Goal: Task Accomplishment & Management: Complete application form

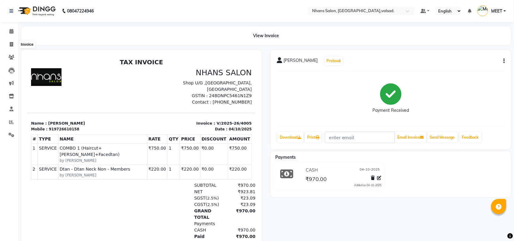
click at [14, 44] on span at bounding box center [11, 44] width 11 height 7
select select "3706"
select select "service"
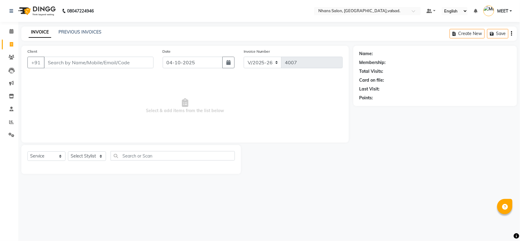
click at [107, 65] on input "Client" at bounding box center [99, 63] width 110 height 12
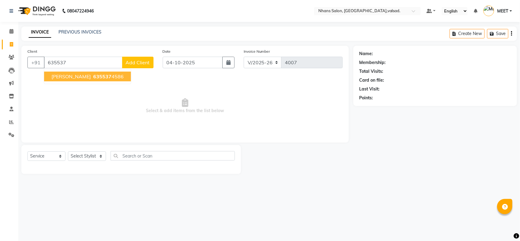
click at [104, 75] on ngb-highlight "635537 4586" at bounding box center [108, 76] width 32 height 6
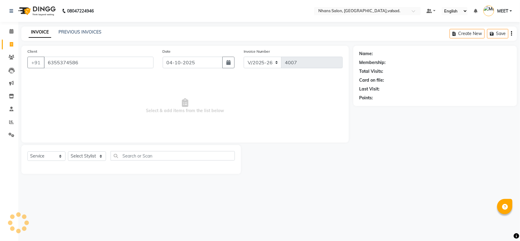
type input "6355374586"
select select "1: Object"
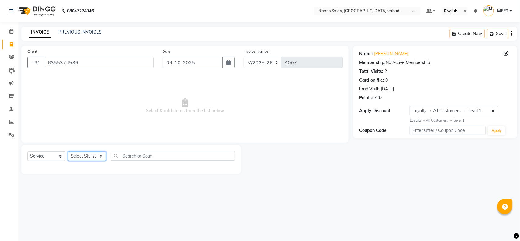
click at [98, 153] on select "Select Stylist [PERSON_NAME] DIVYA [PERSON_NAME] [PERSON_NAME] MEET OWAIS PALAK…" at bounding box center [87, 155] width 38 height 9
select select "84469"
click at [68, 151] on select "Select Stylist [PERSON_NAME] DIVYA [PERSON_NAME] [PERSON_NAME] MEET OWAIS PALAK…" at bounding box center [87, 155] width 38 height 9
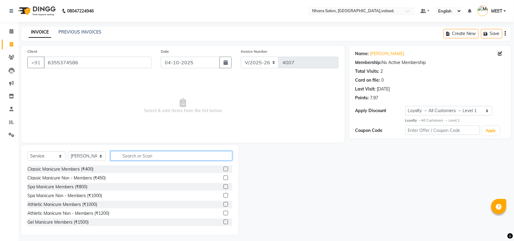
click at [170, 156] on input "text" at bounding box center [172, 155] width 122 height 9
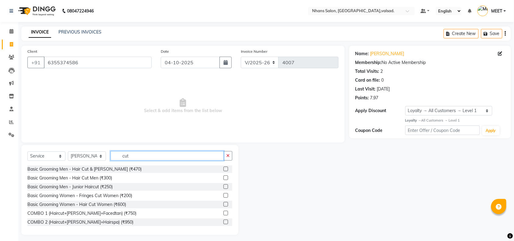
type input "cut"
click at [224, 168] on label at bounding box center [226, 169] width 5 height 5
click at [224, 168] on input "checkbox" at bounding box center [226, 169] width 4 height 4
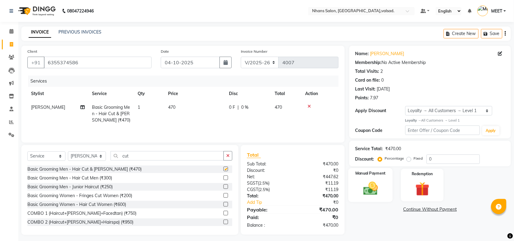
checkbox input "false"
click at [365, 176] on div "Manual Payment" at bounding box center [371, 185] width 45 height 34
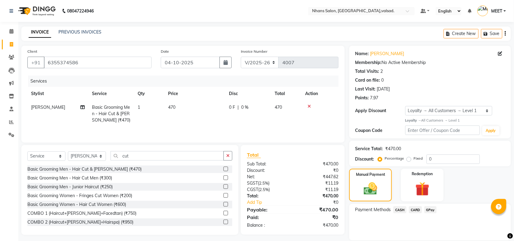
click at [397, 209] on span "CASH" at bounding box center [400, 209] width 13 height 7
click at [421, 238] on button "Add Payment" at bounding box center [457, 241] width 97 height 9
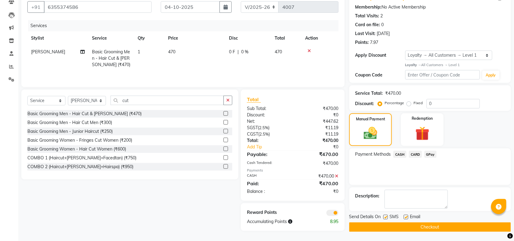
click at [436, 230] on button "Checkout" at bounding box center [431, 227] width 162 height 9
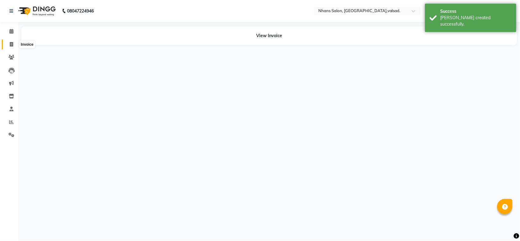
click at [11, 41] on span at bounding box center [11, 44] width 11 height 7
select select "service"
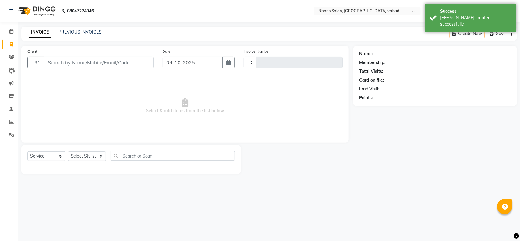
type input "4008"
select select "3706"
click at [83, 66] on input "Client" at bounding box center [99, 63] width 110 height 12
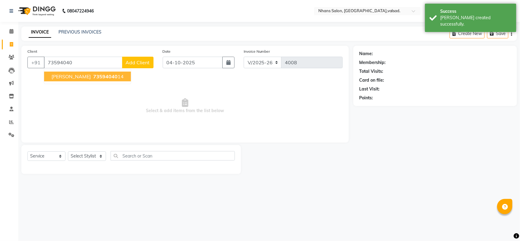
click at [89, 74] on span "[PERSON_NAME]" at bounding box center [71, 76] width 39 height 6
type input "7359404014"
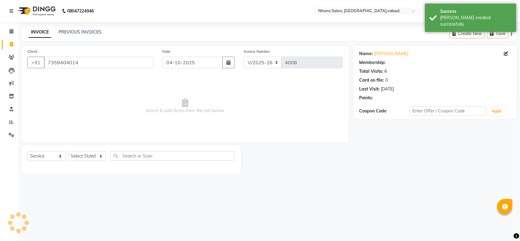
select select "2: Object"
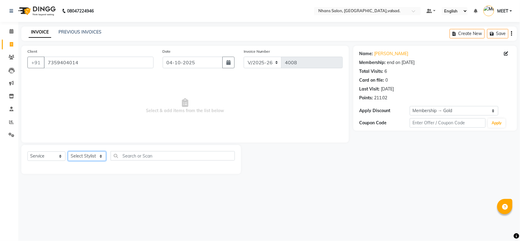
click at [86, 157] on select "Select Stylist [PERSON_NAME] DIVYA [PERSON_NAME] [PERSON_NAME] MEET OWAIS PALAK…" at bounding box center [87, 155] width 38 height 9
select select "79588"
click at [68, 151] on select "Select Stylist [PERSON_NAME] DIVYA [PERSON_NAME] [PERSON_NAME] MEET OWAIS PALAK…" at bounding box center [87, 155] width 38 height 9
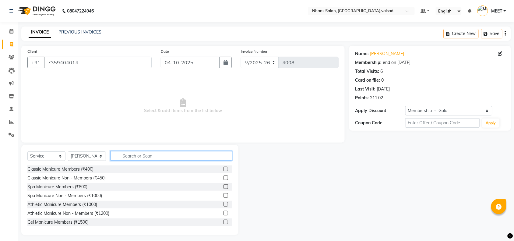
click at [127, 158] on input "text" at bounding box center [172, 155] width 122 height 9
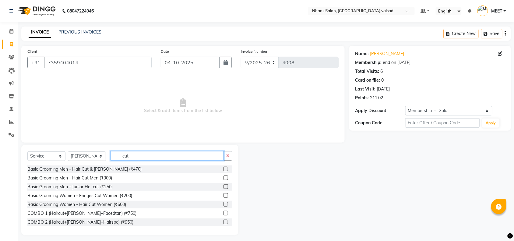
type input "cut"
click at [224, 169] on label at bounding box center [226, 169] width 5 height 5
click at [224, 169] on input "checkbox" at bounding box center [226, 169] width 4 height 4
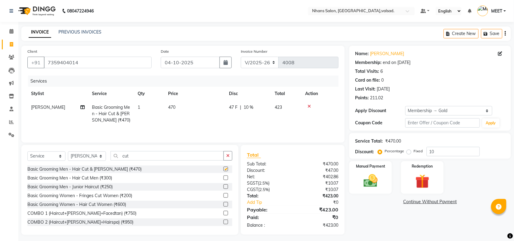
checkbox input "false"
click at [363, 165] on label "Manual Payment" at bounding box center [371, 166] width 30 height 6
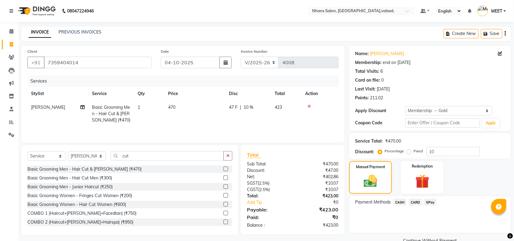
click at [426, 201] on span "GPay" at bounding box center [431, 202] width 12 height 7
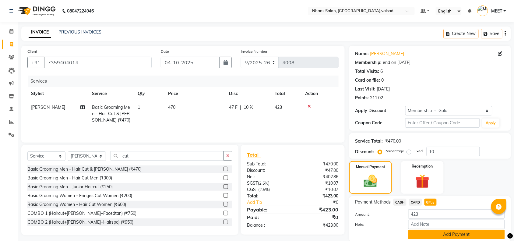
click at [441, 232] on button "Add Payment" at bounding box center [457, 234] width 97 height 9
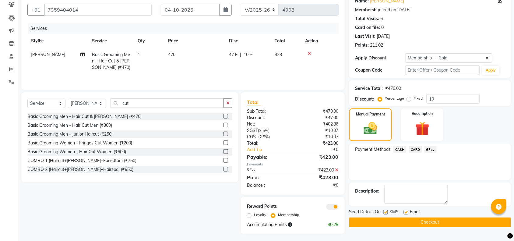
scroll to position [55, 0]
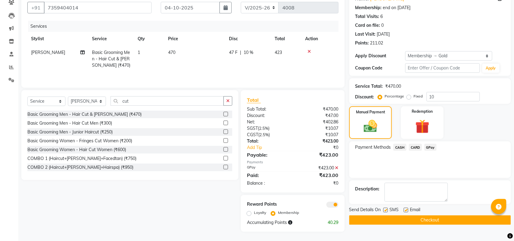
click at [455, 223] on button "Checkout" at bounding box center [431, 219] width 162 height 9
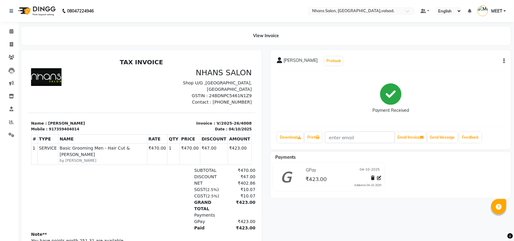
scroll to position [32, 0]
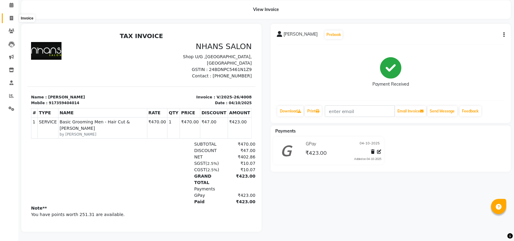
click at [10, 16] on icon at bounding box center [11, 18] width 3 height 5
select select "service"
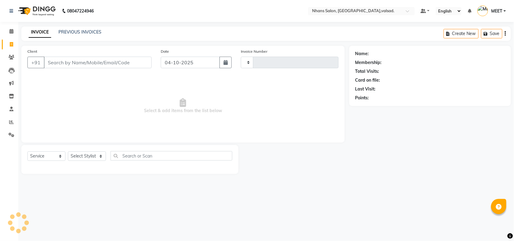
type input "4009"
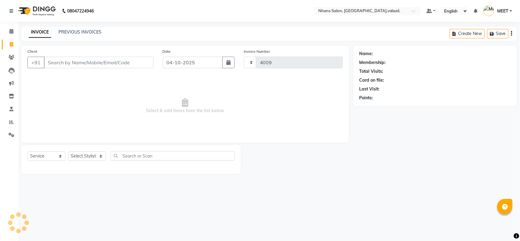
select select "3706"
click at [76, 66] on input "Client" at bounding box center [99, 63] width 110 height 12
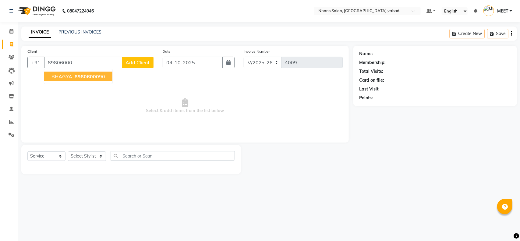
click at [81, 77] on span "89806000" at bounding box center [87, 76] width 24 height 6
type input "8980600090"
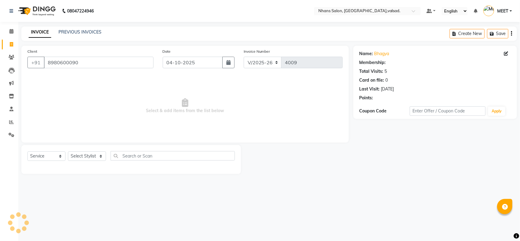
select select "1: Object"
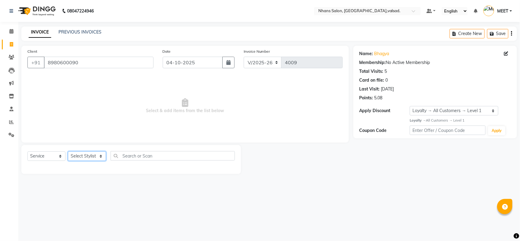
click at [90, 155] on select "Select Stylist [PERSON_NAME] DIVYA [PERSON_NAME] [PERSON_NAME] MEET OWAIS PALAK…" at bounding box center [87, 155] width 38 height 9
select select "79588"
click at [68, 151] on select "Select Stylist [PERSON_NAME] DIVYA [PERSON_NAME] [PERSON_NAME] MEET OWAIS PALAK…" at bounding box center [87, 155] width 38 height 9
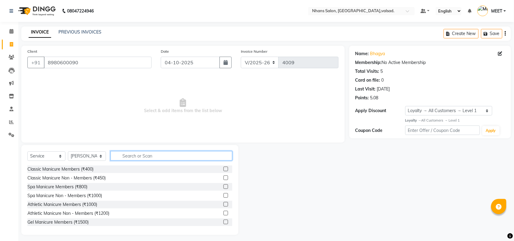
click at [122, 156] on input "text" at bounding box center [172, 155] width 122 height 9
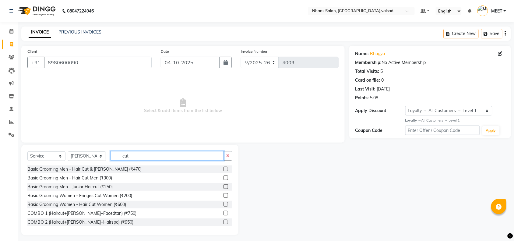
type input "cut"
click at [224, 179] on label at bounding box center [226, 178] width 5 height 5
click at [224, 179] on input "checkbox" at bounding box center [226, 178] width 4 height 4
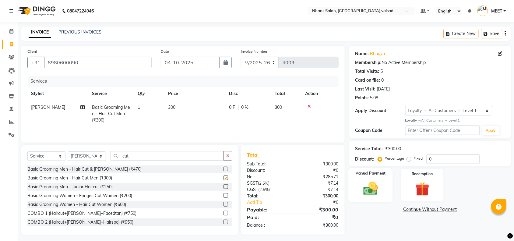
checkbox input "false"
click at [381, 187] on img at bounding box center [371, 188] width 24 height 17
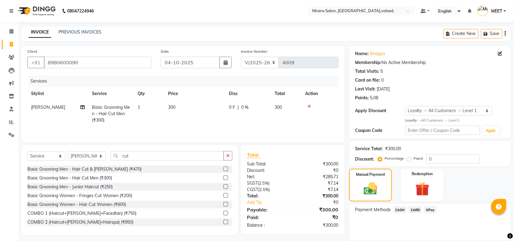
click at [429, 211] on span "GPay" at bounding box center [431, 209] width 12 height 7
click at [436, 238] on button "Add Payment" at bounding box center [457, 241] width 97 height 9
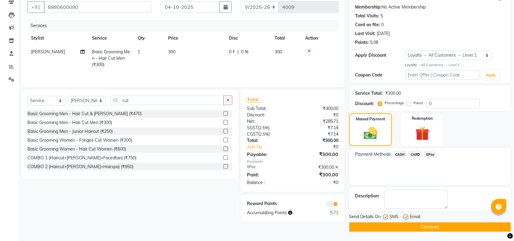
click at [454, 226] on button "Checkout" at bounding box center [431, 227] width 162 height 9
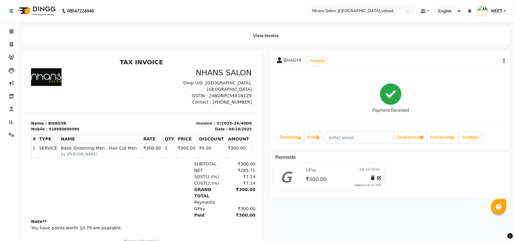
scroll to position [25, 0]
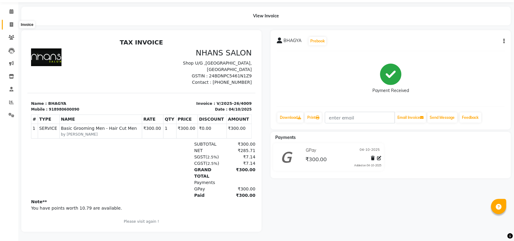
click at [11, 22] on icon at bounding box center [11, 24] width 3 height 5
select select "service"
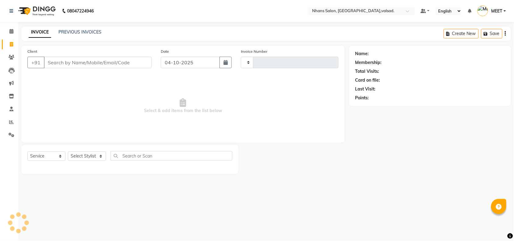
type input "4010"
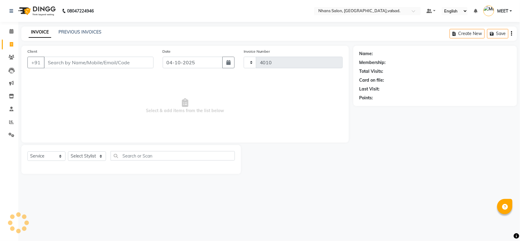
select select "3706"
click at [83, 61] on input "Client" at bounding box center [99, 63] width 110 height 12
type input "8128777595"
click at [131, 66] on button "Add Client" at bounding box center [137, 63] width 31 height 12
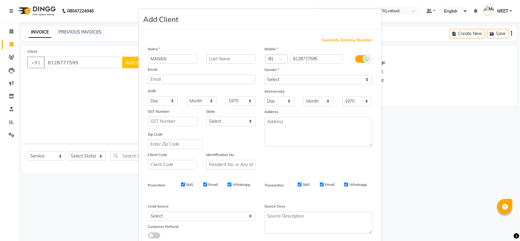
type input "MANAN"
click at [265, 80] on select "Select [DEMOGRAPHIC_DATA] [DEMOGRAPHIC_DATA] Other Prefer Not To Say" at bounding box center [319, 79] width 108 height 9
select select "[DEMOGRAPHIC_DATA]"
click at [265, 75] on select "Select [DEMOGRAPHIC_DATA] [DEMOGRAPHIC_DATA] Other Prefer Not To Say" at bounding box center [319, 79] width 108 height 9
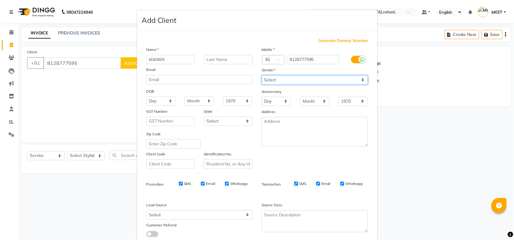
scroll to position [38, 0]
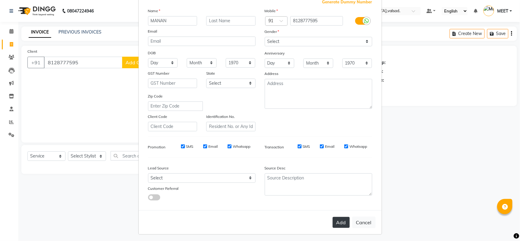
click at [341, 223] on button "Add" at bounding box center [341, 222] width 17 height 11
select select
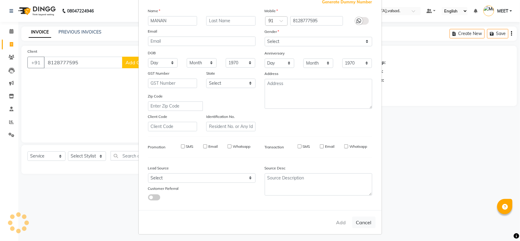
select select
checkbox input "false"
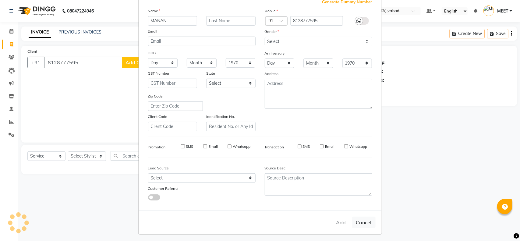
checkbox input "false"
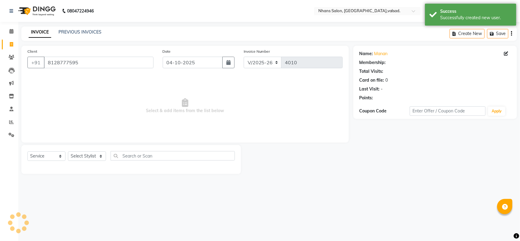
select select "1: Object"
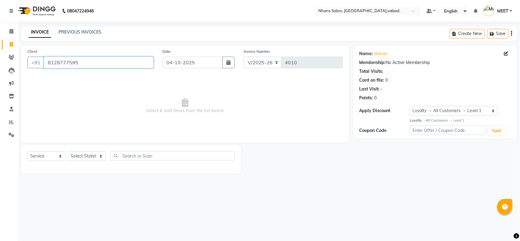
click at [134, 66] on input "8128777595" at bounding box center [99, 63] width 110 height 12
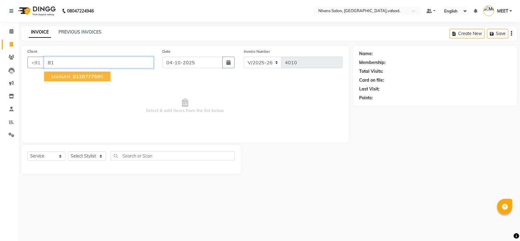
type input "8"
type input "9725068599"
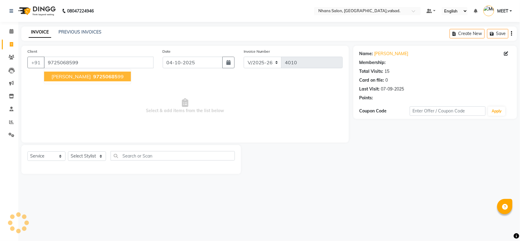
select select "1: Object"
click at [100, 78] on span "97250685" at bounding box center [105, 76] width 24 height 6
select select "1: Object"
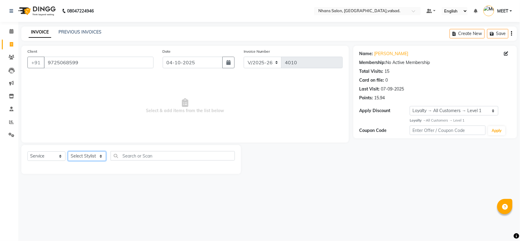
click at [91, 156] on select "Select Stylist [PERSON_NAME] DIVYA [PERSON_NAME] [PERSON_NAME] MEET OWAIS PALAK…" at bounding box center [87, 155] width 38 height 9
select select "20135"
click at [68, 151] on select "Select Stylist [PERSON_NAME] DIVYA [PERSON_NAME] [PERSON_NAME] MEET OWAIS PALAK…" at bounding box center [87, 155] width 38 height 9
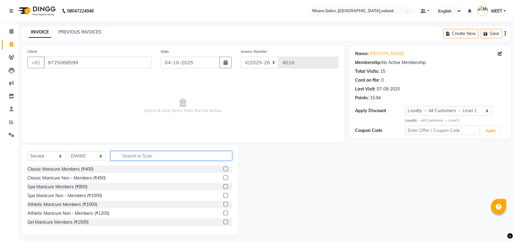
click at [157, 159] on input "text" at bounding box center [172, 155] width 122 height 9
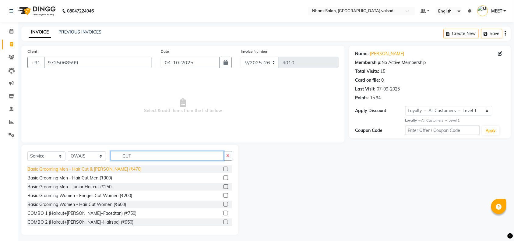
type input "CUT"
click at [113, 169] on div "Basic Grooming Men - Hair Cut & [PERSON_NAME] (₹470)" at bounding box center [84, 169] width 114 height 6
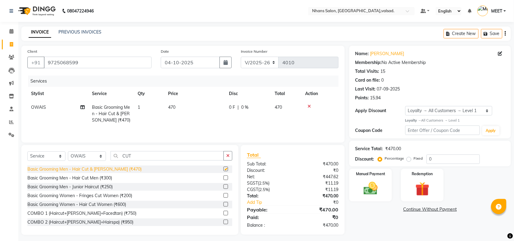
checkbox input "false"
click at [376, 187] on img at bounding box center [371, 188] width 24 height 17
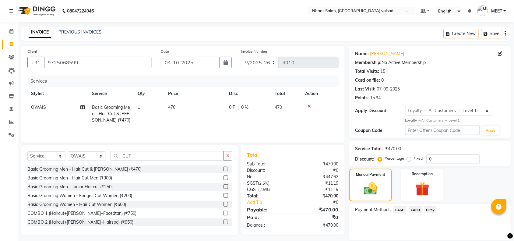
click at [432, 212] on span "GPay" at bounding box center [431, 209] width 12 height 7
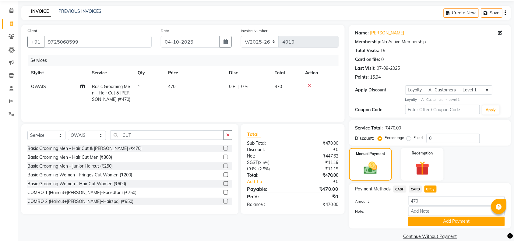
scroll to position [25, 0]
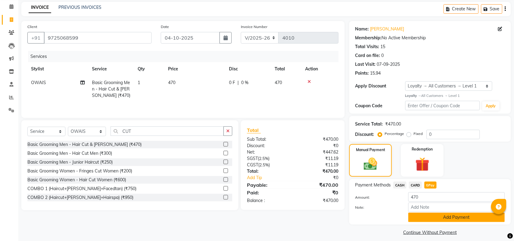
click at [485, 214] on button "Add Payment" at bounding box center [457, 217] width 97 height 9
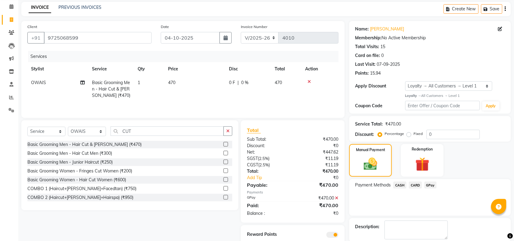
scroll to position [35, 0]
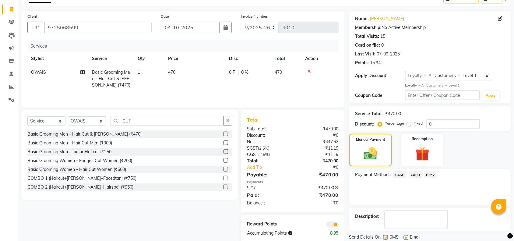
click at [432, 176] on span "GPay" at bounding box center [431, 174] width 12 height 7
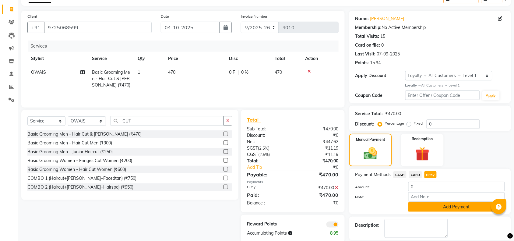
click at [451, 208] on button "Add Payment" at bounding box center [457, 206] width 97 height 9
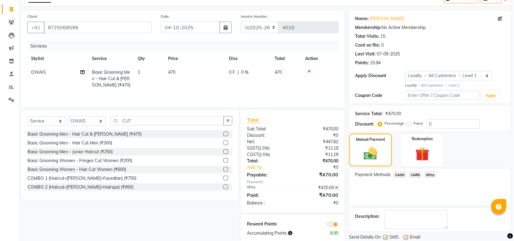
scroll to position [55, 0]
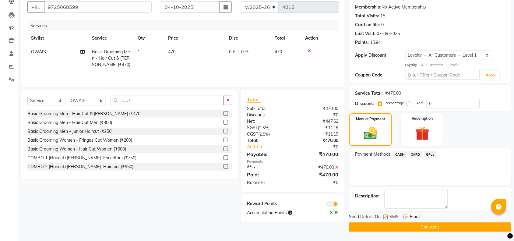
click at [455, 226] on button "Checkout" at bounding box center [431, 227] width 162 height 9
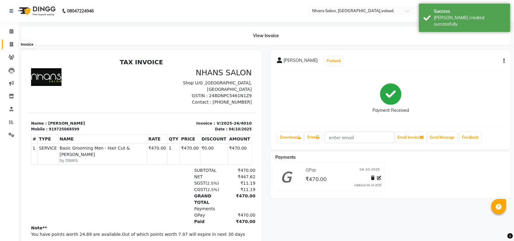
click at [11, 44] on icon at bounding box center [11, 44] width 3 height 5
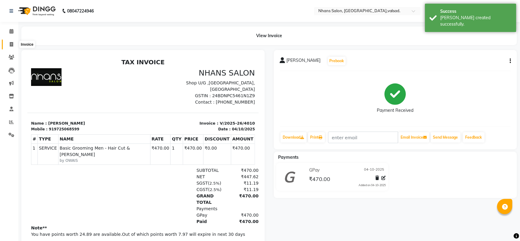
select select "3706"
select select "service"
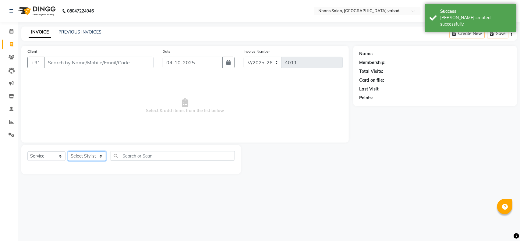
click at [91, 157] on select "Select Stylist [PERSON_NAME] DIVYA [PERSON_NAME] [PERSON_NAME] MEET OWAIS PALAK…" at bounding box center [87, 155] width 38 height 9
select select "79588"
click at [68, 151] on select "Select Stylist [PERSON_NAME] DIVYA [PERSON_NAME] [PERSON_NAME] MEET OWAIS PALAK…" at bounding box center [87, 155] width 38 height 9
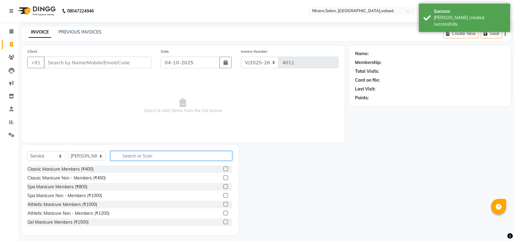
click at [151, 156] on input "text" at bounding box center [172, 155] width 122 height 9
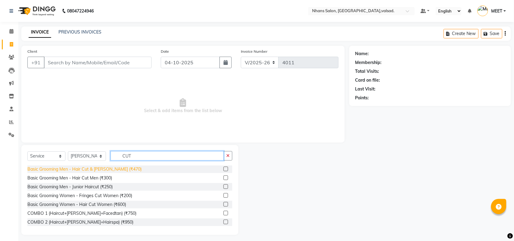
type input "CUT"
click at [105, 169] on div "Basic Grooming Men - Hair Cut & [PERSON_NAME] (₹470)" at bounding box center [84, 169] width 114 height 6
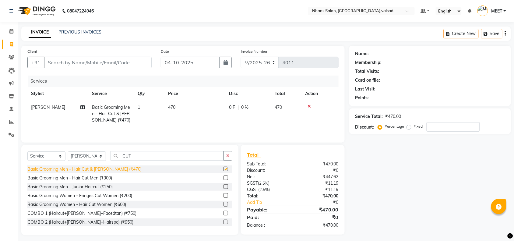
checkbox input "false"
click at [96, 62] on input "Client" at bounding box center [98, 63] width 108 height 12
type input "6"
type input "0"
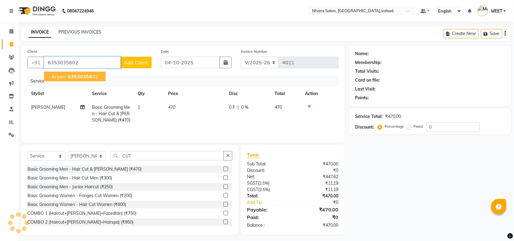
type input "6353035602"
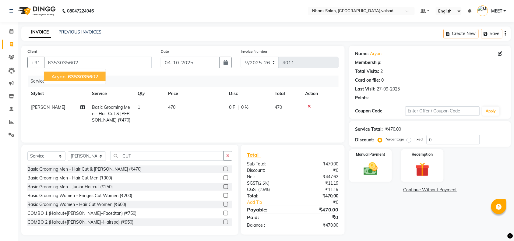
select select "1: Object"
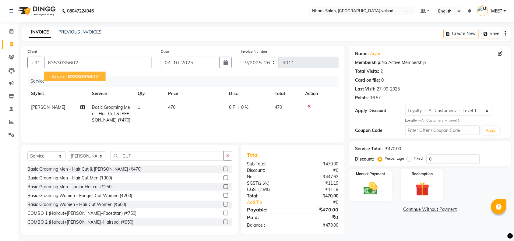
click at [94, 72] on button "aryan 63530356 02" at bounding box center [75, 77] width 62 height 10
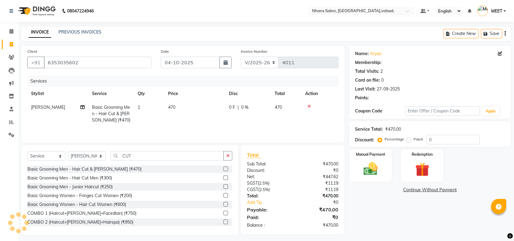
select select "1: Object"
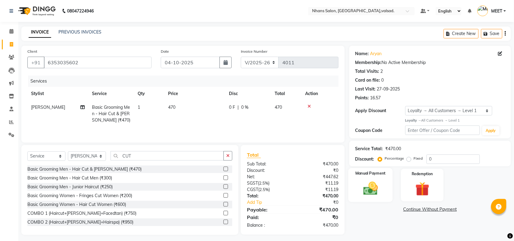
click at [363, 191] on img at bounding box center [371, 188] width 24 height 17
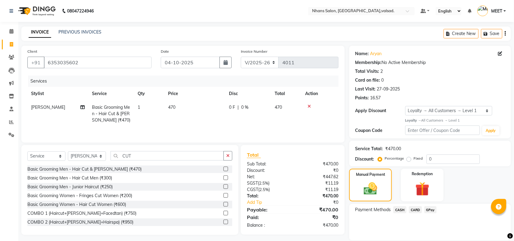
click at [432, 207] on span "GPay" at bounding box center [431, 209] width 12 height 7
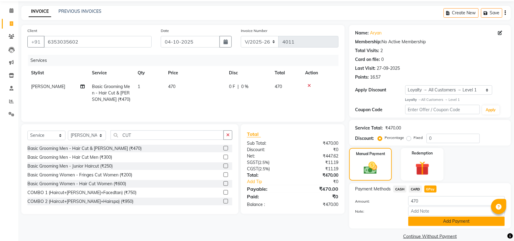
click at [467, 222] on button "Add Payment" at bounding box center [457, 221] width 97 height 9
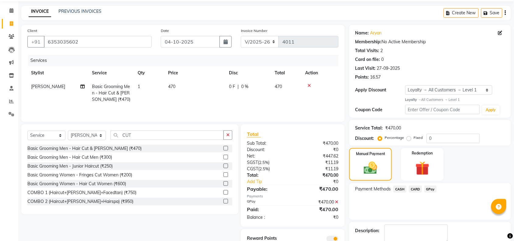
scroll to position [55, 0]
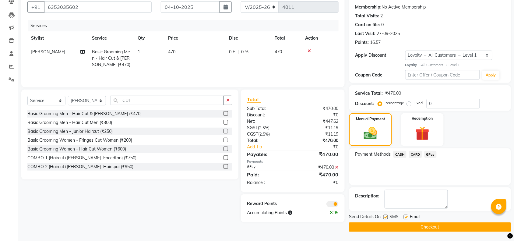
click at [456, 229] on button "Checkout" at bounding box center [431, 227] width 162 height 9
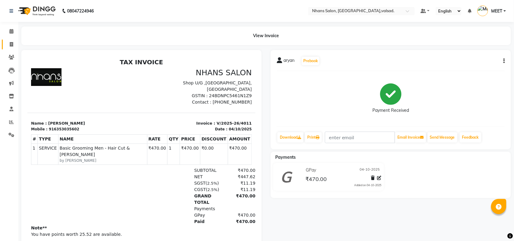
click at [5, 45] on link "Invoice" at bounding box center [9, 45] width 15 height 10
select select "service"
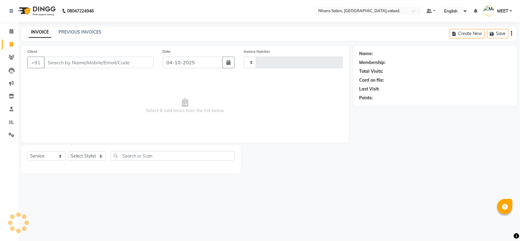
type input "4012"
select select "3706"
click at [62, 60] on input "Client" at bounding box center [99, 63] width 110 height 12
type input "9979188143"
click at [136, 63] on span "Add Client" at bounding box center [138, 62] width 24 height 6
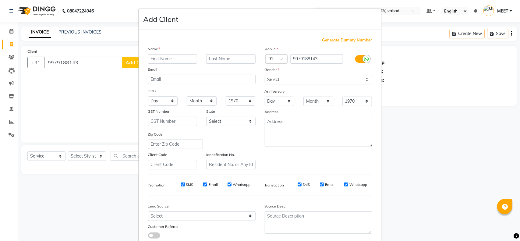
click at [168, 63] on input "text" at bounding box center [172, 58] width 49 height 9
type input "[PERSON_NAME]"
click at [354, 81] on select "Select [DEMOGRAPHIC_DATA] [DEMOGRAPHIC_DATA] Other Prefer Not To Say" at bounding box center [319, 79] width 108 height 9
select select "[DEMOGRAPHIC_DATA]"
click at [265, 75] on select "Select [DEMOGRAPHIC_DATA] [DEMOGRAPHIC_DATA] Other Prefer Not To Say" at bounding box center [319, 79] width 108 height 9
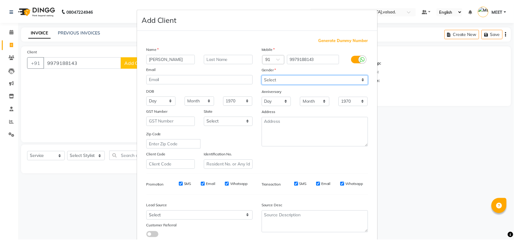
scroll to position [38, 0]
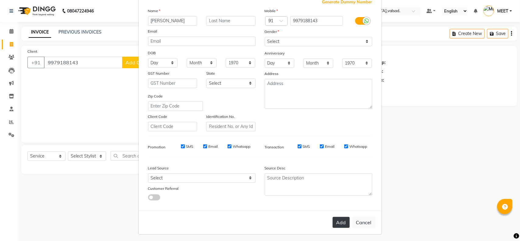
click at [344, 222] on button "Add" at bounding box center [341, 222] width 17 height 11
select select
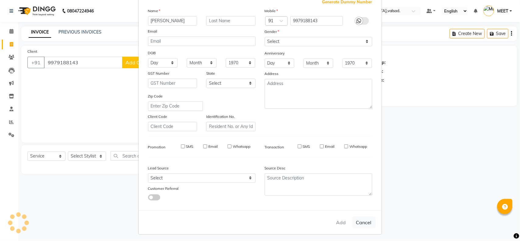
select select
checkbox input "false"
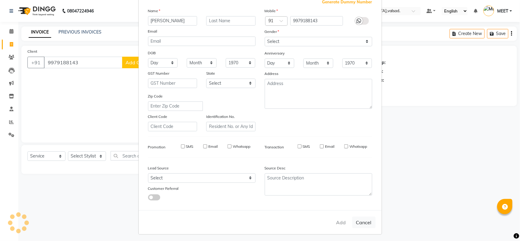
checkbox input "false"
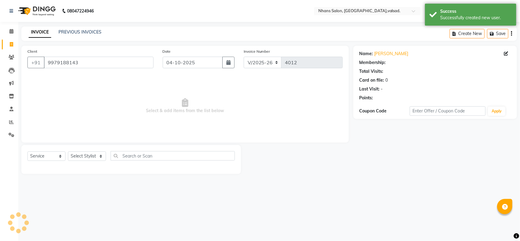
select select "1: Object"
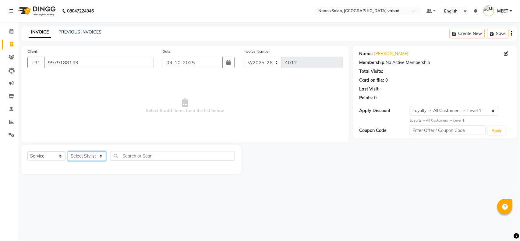
click at [94, 153] on select "Select Stylist [PERSON_NAME] DIVYA [PERSON_NAME] [PERSON_NAME] MEET OWAIS PALAK…" at bounding box center [87, 155] width 38 height 9
select select "64826"
click at [68, 151] on select "Select Stylist [PERSON_NAME] DIVYA [PERSON_NAME] [PERSON_NAME] MEET OWAIS PALAK…" at bounding box center [87, 155] width 38 height 9
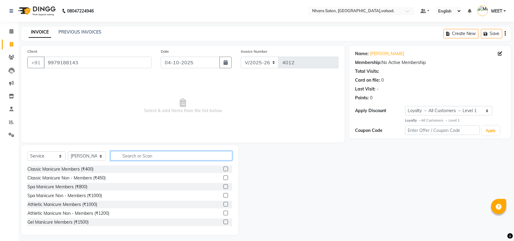
click at [131, 153] on input "text" at bounding box center [172, 155] width 122 height 9
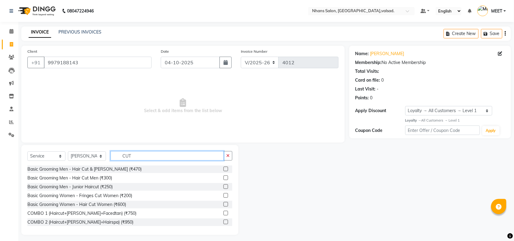
type input "CUT"
click at [224, 169] on label at bounding box center [226, 169] width 5 height 5
click at [224, 169] on input "checkbox" at bounding box center [226, 169] width 4 height 4
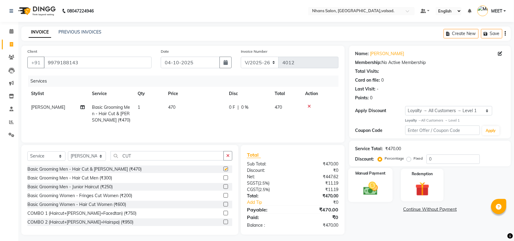
checkbox input "false"
click at [362, 191] on img at bounding box center [371, 188] width 24 height 17
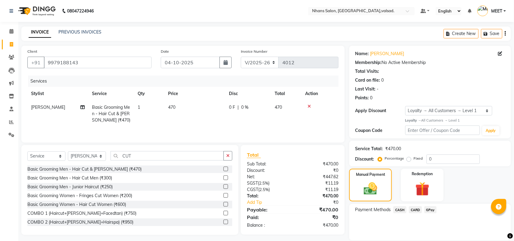
click at [404, 209] on span "CASH" at bounding box center [400, 209] width 13 height 7
click at [414, 237] on button "Add Payment" at bounding box center [457, 241] width 97 height 9
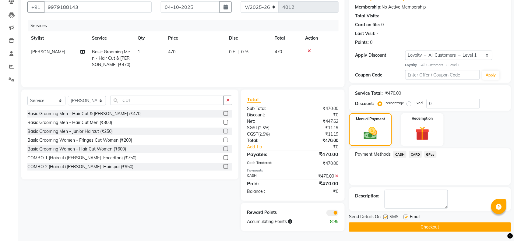
click at [423, 227] on button "Checkout" at bounding box center [431, 227] width 162 height 9
